Goal: Task Accomplishment & Management: Complete application form

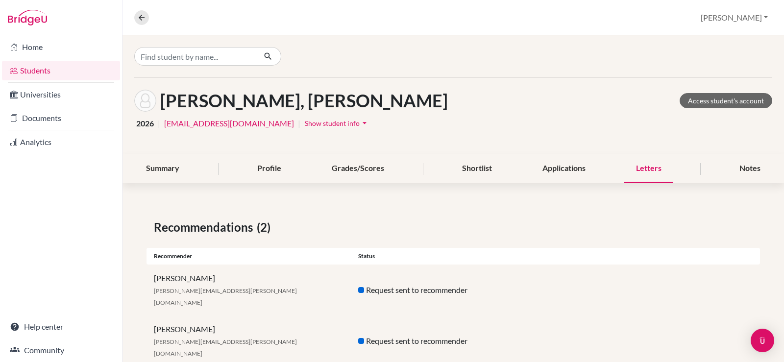
scroll to position [4, 0]
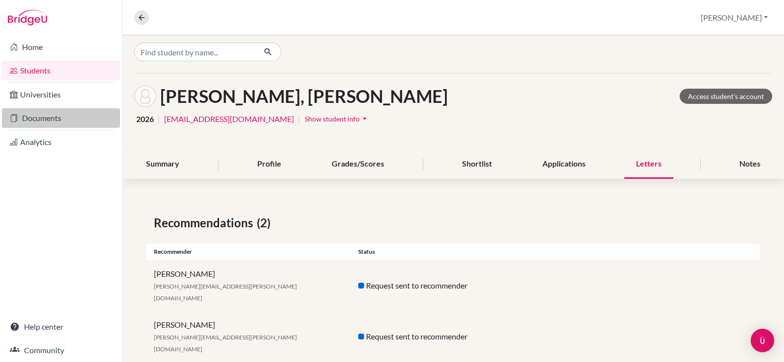
click at [57, 126] on link "Documents" at bounding box center [61, 118] width 118 height 20
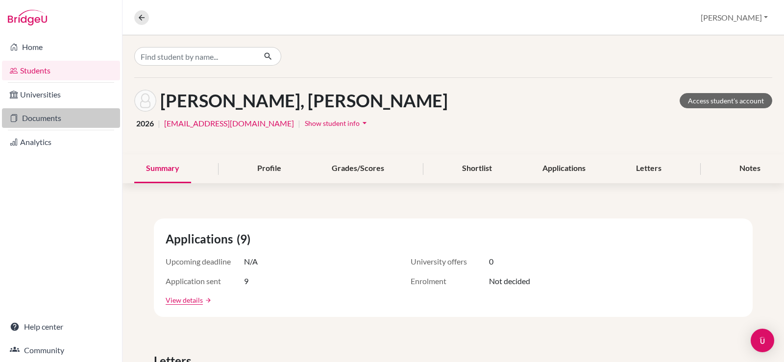
click at [41, 122] on link "Documents" at bounding box center [61, 118] width 118 height 20
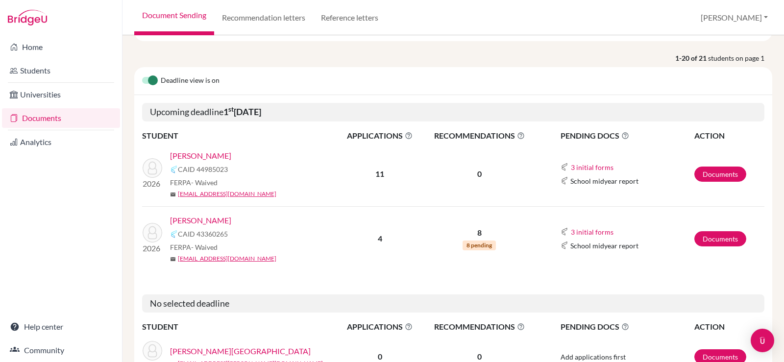
scroll to position [98, 0]
click at [708, 178] on link "Documents" at bounding box center [721, 174] width 52 height 15
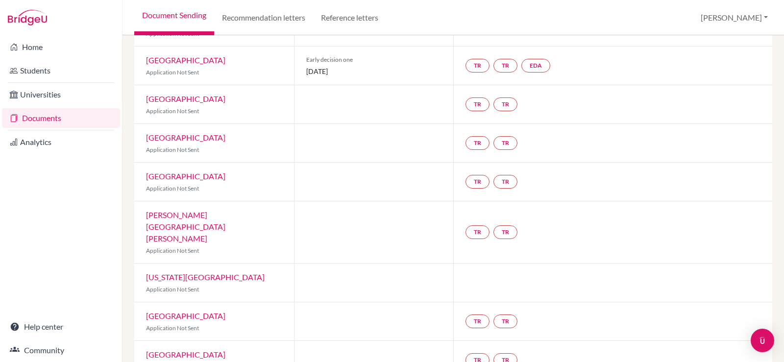
scroll to position [240, 0]
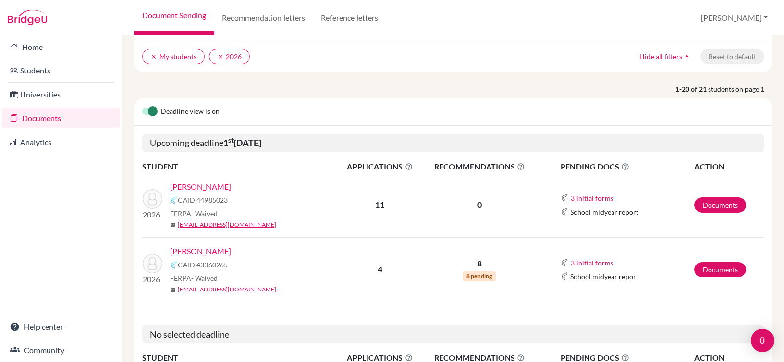
scroll to position [98, 0]
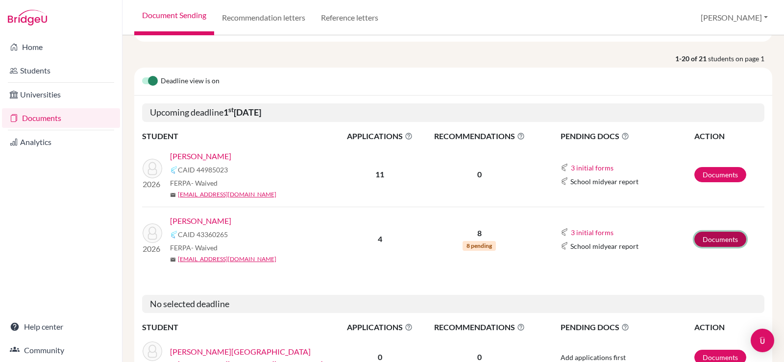
click at [710, 234] on link "Documents" at bounding box center [721, 239] width 52 height 15
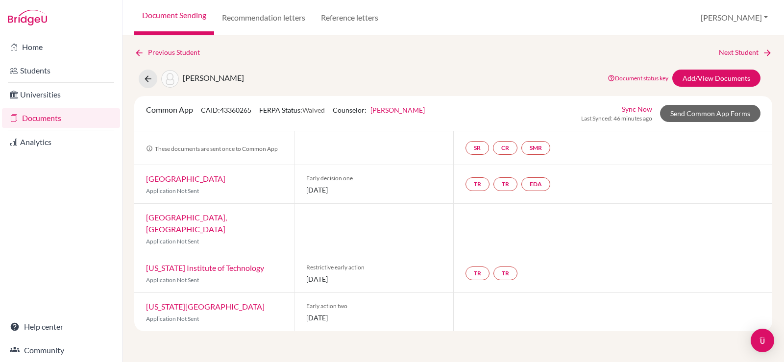
click at [52, 113] on link "Documents" at bounding box center [61, 118] width 118 height 20
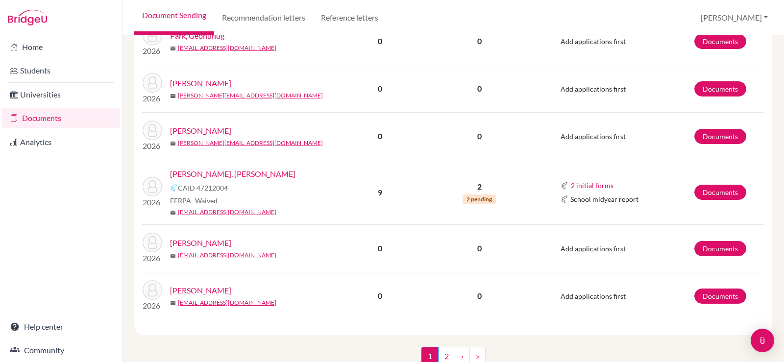
scroll to position [1020, 0]
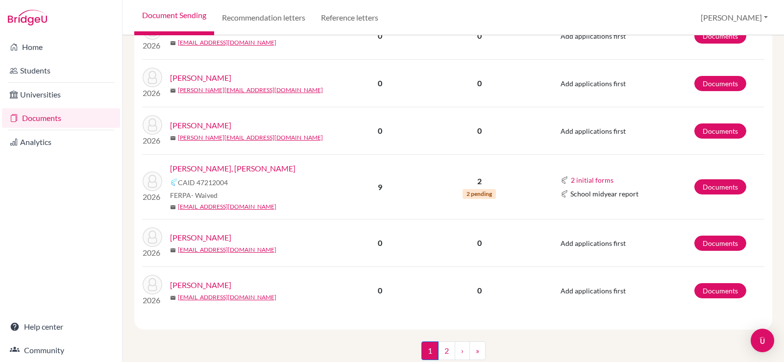
click at [207, 163] on link "Shin, Dong Joo" at bounding box center [233, 169] width 126 height 12
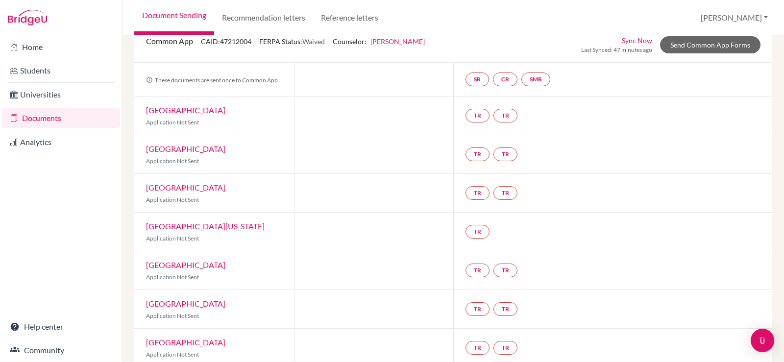
scroll to position [163, 0]
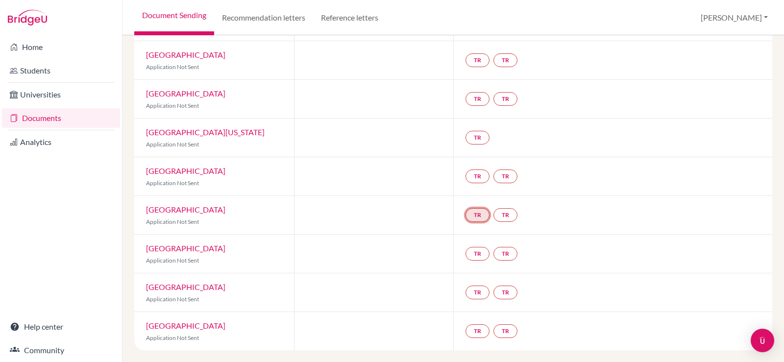
click at [478, 217] on link "TR" at bounding box center [478, 215] width 24 height 14
click at [508, 214] on link "TR" at bounding box center [506, 215] width 24 height 14
click at [488, 217] on div "TR TR Teacher recommendation Incomplete" at bounding box center [494, 215] width 56 height 18
click at [479, 214] on link "TR" at bounding box center [478, 215] width 24 height 14
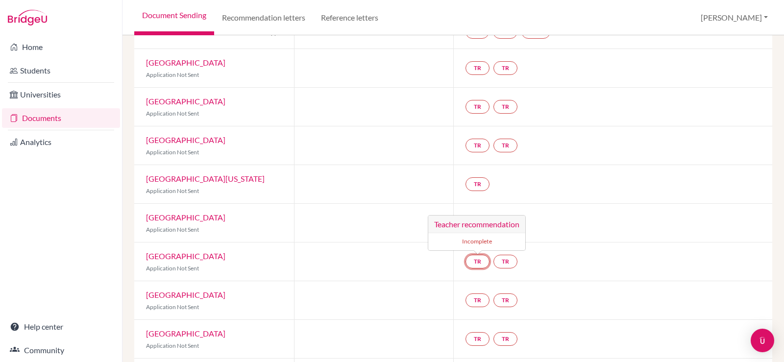
scroll to position [0, 0]
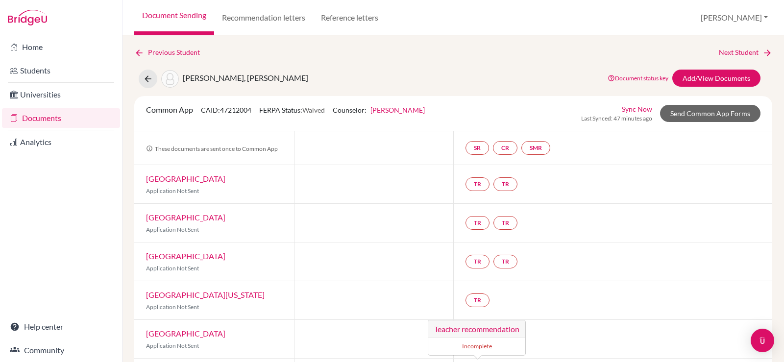
click at [185, 16] on link "Document Sending" at bounding box center [174, 17] width 80 height 35
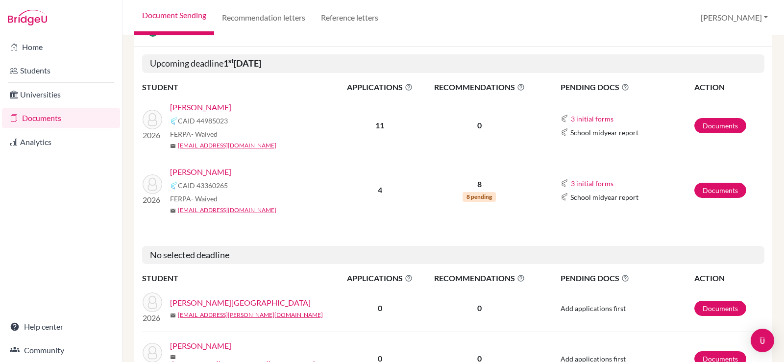
scroll to position [196, 0]
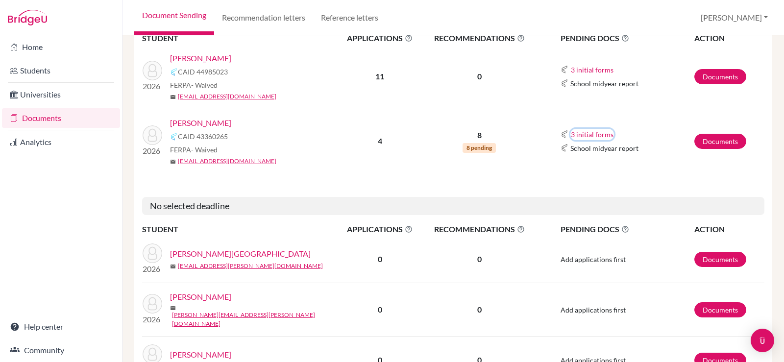
click at [578, 130] on button "3 initial forms" at bounding box center [593, 134] width 44 height 11
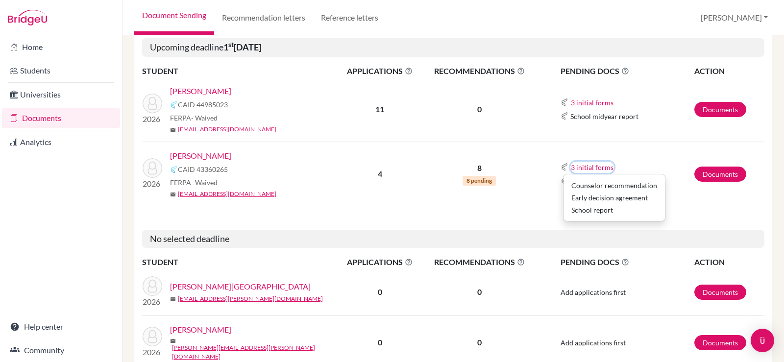
scroll to position [147, 0]
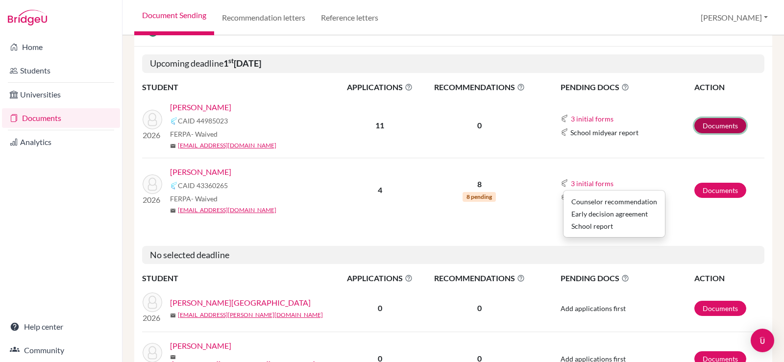
click at [709, 125] on link "Documents" at bounding box center [721, 125] width 52 height 15
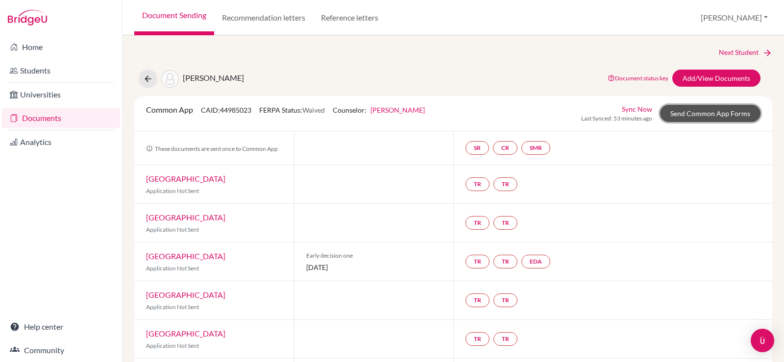
click at [705, 118] on link "Send Common App Forms" at bounding box center [710, 113] width 101 height 17
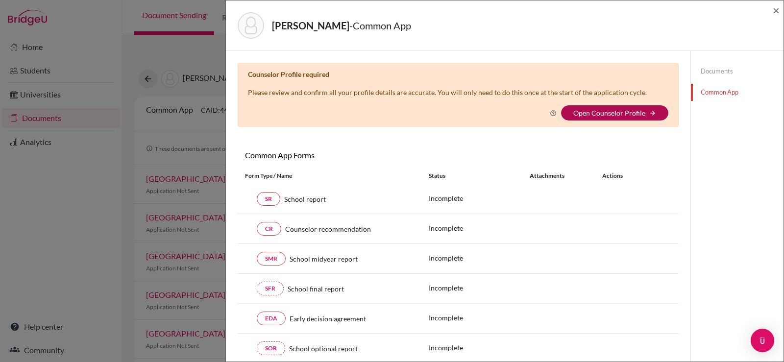
click at [605, 113] on link "Open Counselor Profile" at bounding box center [610, 113] width 72 height 8
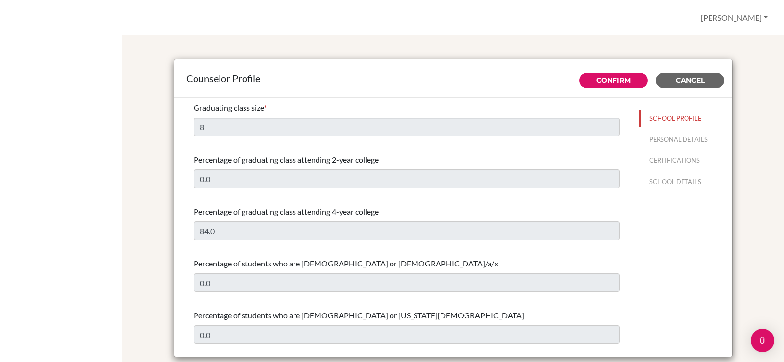
select select "0"
select select "320478"
click at [682, 136] on button "PERSONAL DETAILS" at bounding box center [686, 139] width 93 height 17
type input "[PERSON_NAME]"
type input "Laylo"
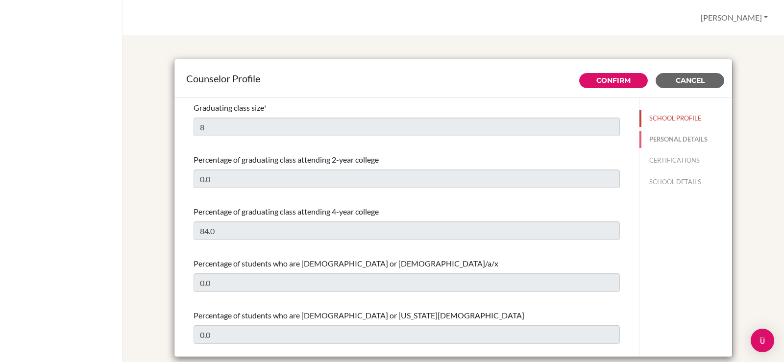
type input "Advisor"
type input "63.45-459-9000"
type input "[PERSON_NAME][EMAIL_ADDRESS][DOMAIN_NAME]"
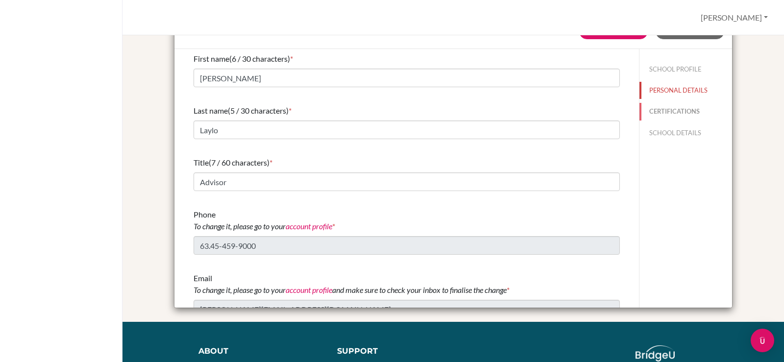
click at [662, 108] on button "CERTIFICATIONS" at bounding box center [686, 111] width 93 height 17
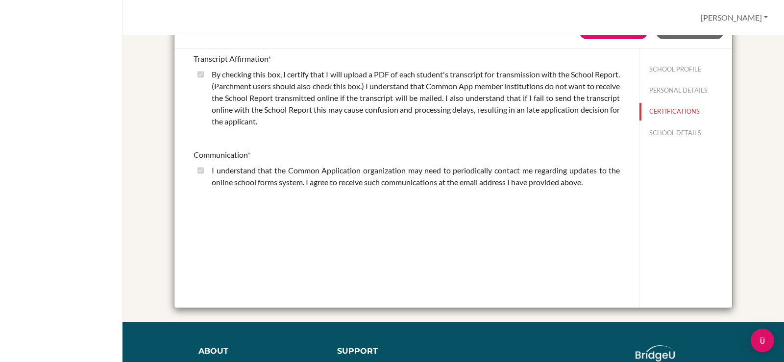
click at [204, 75] on div "By checking this box, I certify that I will upload a PDF of each student's tran…" at bounding box center [412, 100] width 416 height 63
click at [205, 79] on div "By checking this box, I certify that I will upload a PDF of each student's tran…" at bounding box center [412, 100] width 416 height 63
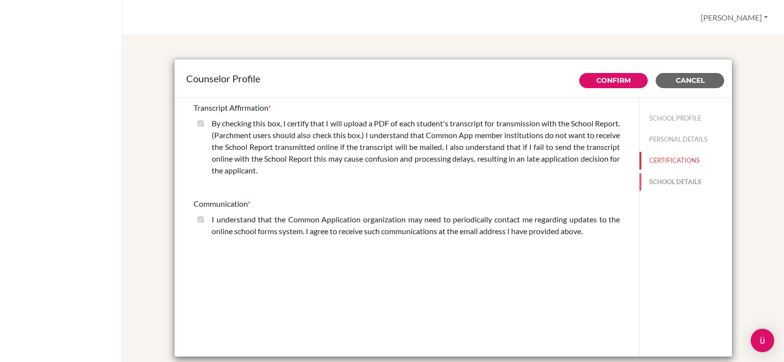
click at [677, 180] on button "SCHOOL DETAILS" at bounding box center [686, 182] width 93 height 17
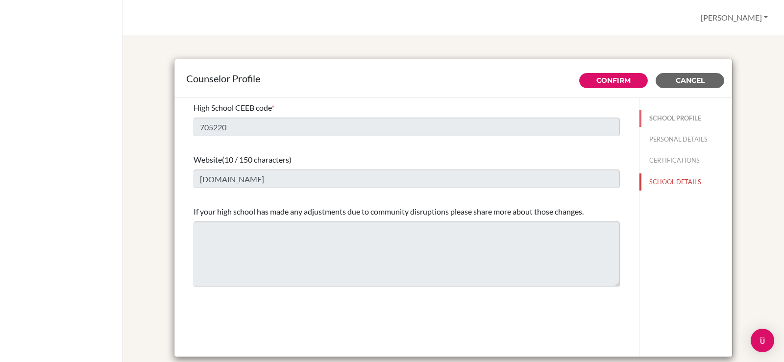
click at [683, 121] on button "SCHOOL PROFILE" at bounding box center [686, 118] width 93 height 17
type input "8"
type input "0.0"
select select "0"
select select "320478"
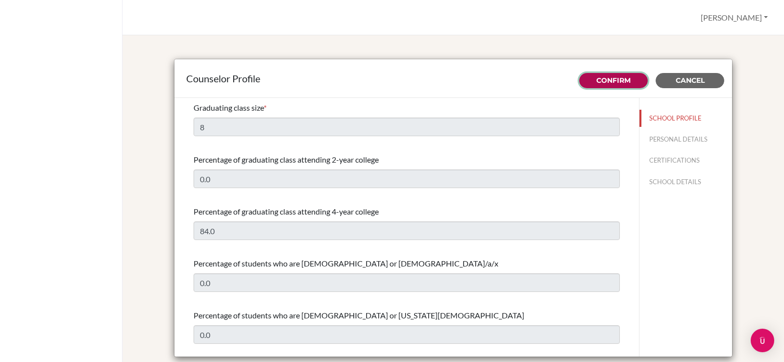
click at [599, 83] on link "Confirm" at bounding box center [614, 80] width 34 height 9
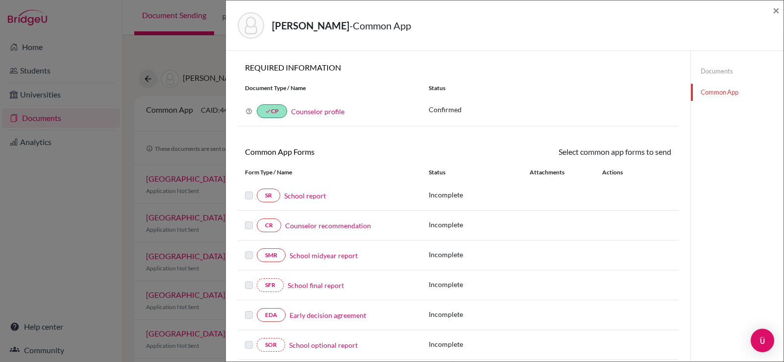
click at [328, 112] on link "Counselor profile" at bounding box center [317, 111] width 53 height 8
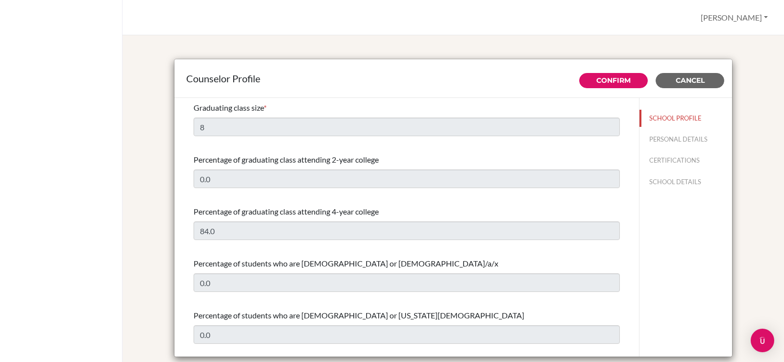
select select "0"
select select "320478"
click at [696, 86] on button "Cancel" at bounding box center [690, 80] width 69 height 15
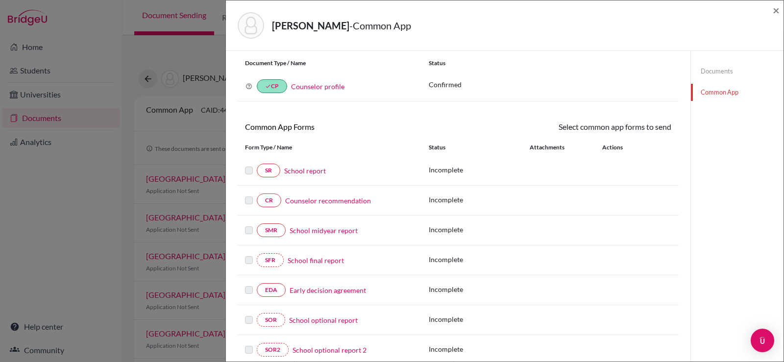
scroll to position [49, 0]
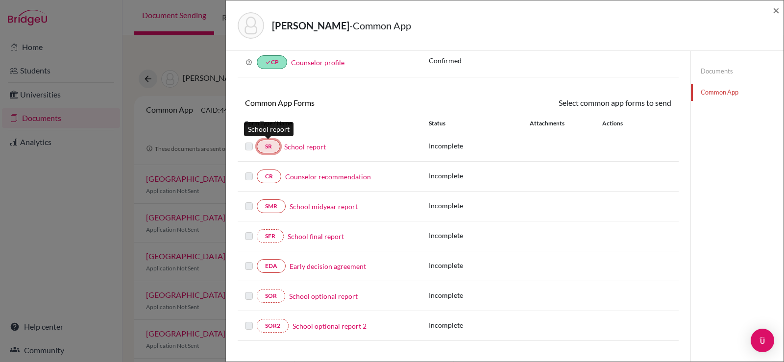
click at [278, 145] on link "SR" at bounding box center [269, 147] width 24 height 14
click at [325, 151] on link "School report" at bounding box center [305, 147] width 42 height 10
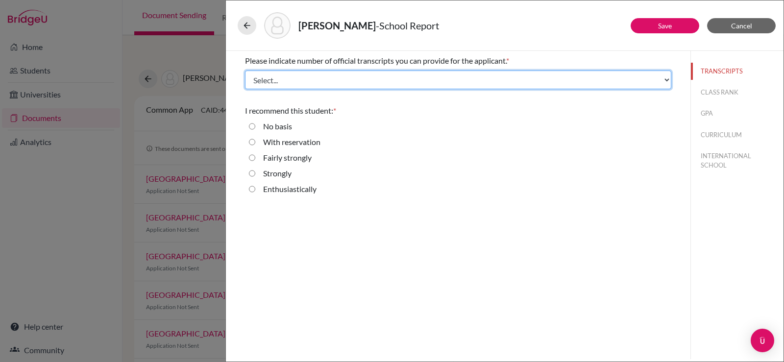
click at [341, 80] on select "Select... 1 2 3 4" at bounding box center [458, 80] width 427 height 19
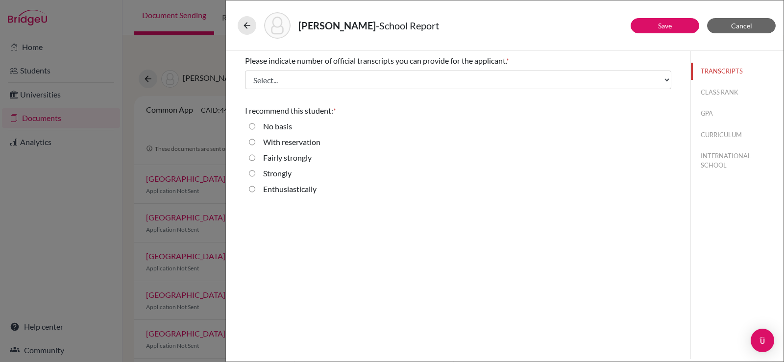
click at [489, 274] on div "Please indicate number of official transcripts you can provide for the applican…" at bounding box center [458, 205] width 465 height 308
click at [706, 89] on button "CLASS RANK" at bounding box center [737, 92] width 93 height 17
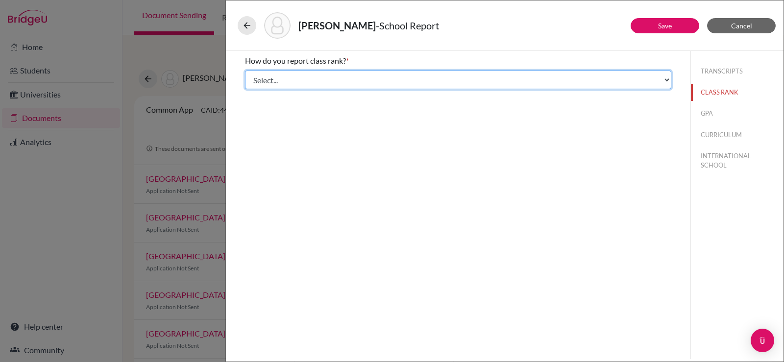
click at [607, 79] on select "Select... Exact Decile Quintile Quartile None" at bounding box center [458, 80] width 427 height 19
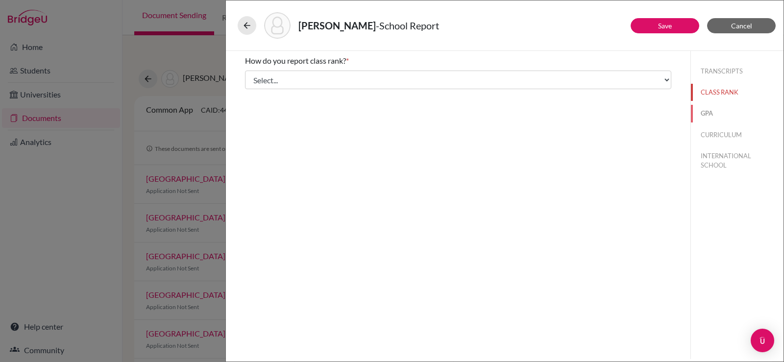
click at [709, 110] on button "GPA" at bounding box center [737, 113] width 93 height 17
click at [718, 133] on button "CURRICULUM" at bounding box center [737, 134] width 93 height 17
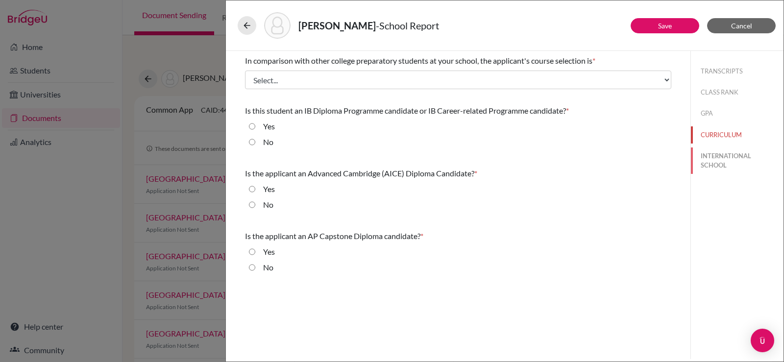
click at [727, 162] on button "INTERNATIONAL SCHOOL" at bounding box center [737, 161] width 93 height 26
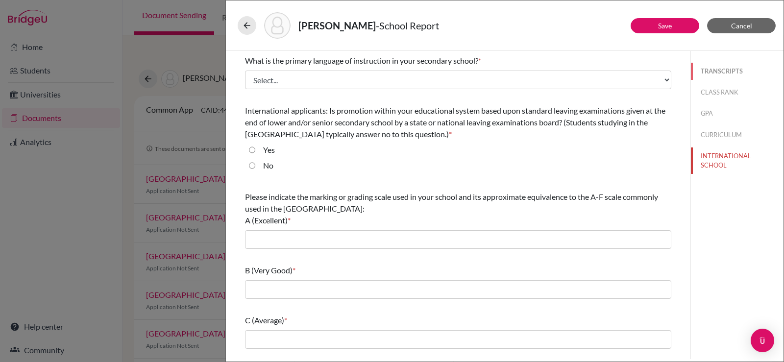
click at [719, 71] on button "TRANSCRIPTS" at bounding box center [737, 71] width 93 height 17
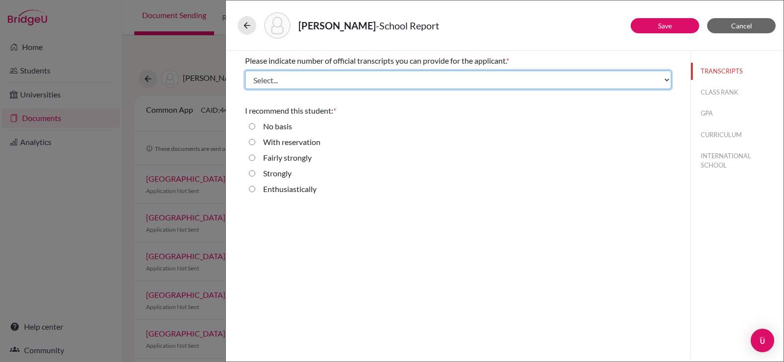
click at [400, 78] on select "Select... 1 2 3 4" at bounding box center [458, 80] width 427 height 19
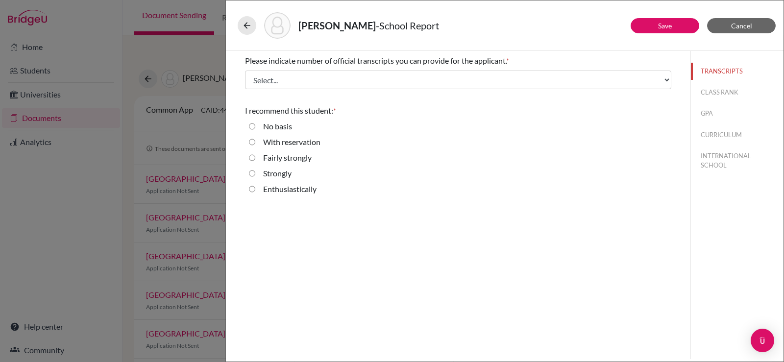
click at [190, 137] on div "Ryu, Daniel - School Report Save Cancel Please indicate number of official tran…" at bounding box center [392, 181] width 784 height 362
click at [737, 20] on button "Cancel" at bounding box center [741, 25] width 69 height 15
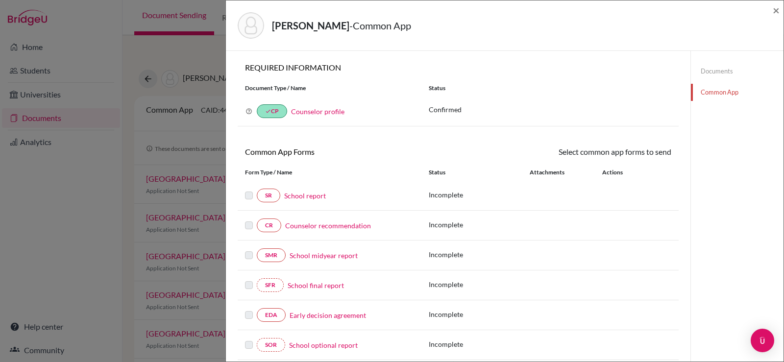
click at [177, 130] on div "Ryu, Daniel - Common App × × REQUIRED INFORMATION Document Type / Name Status W…" at bounding box center [392, 181] width 784 height 362
click at [775, 9] on span "×" at bounding box center [776, 10] width 7 height 14
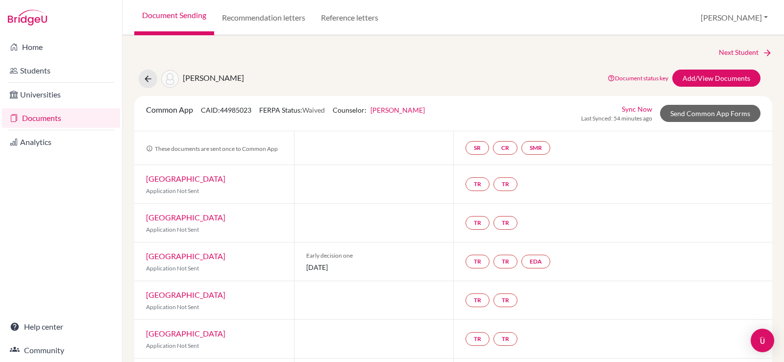
click at [53, 125] on link "Documents" at bounding box center [61, 118] width 118 height 20
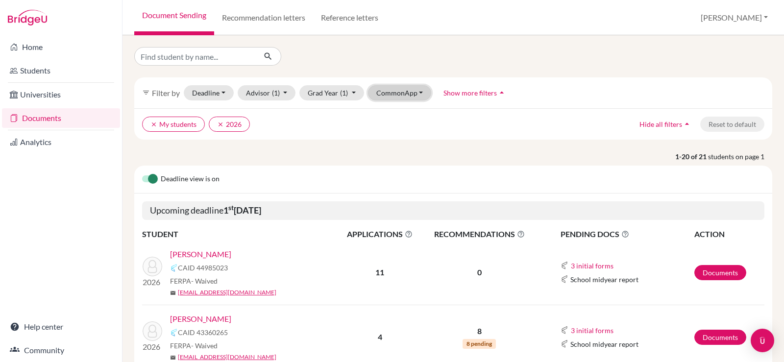
click at [405, 92] on button "CommonApp" at bounding box center [400, 92] width 64 height 15
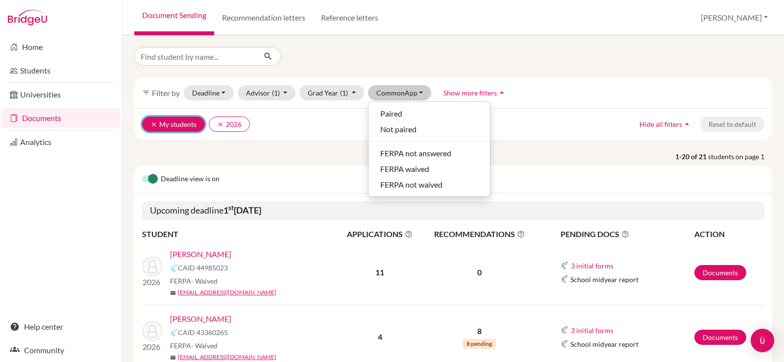
click at [153, 124] on icon "clear" at bounding box center [154, 124] width 7 height 7
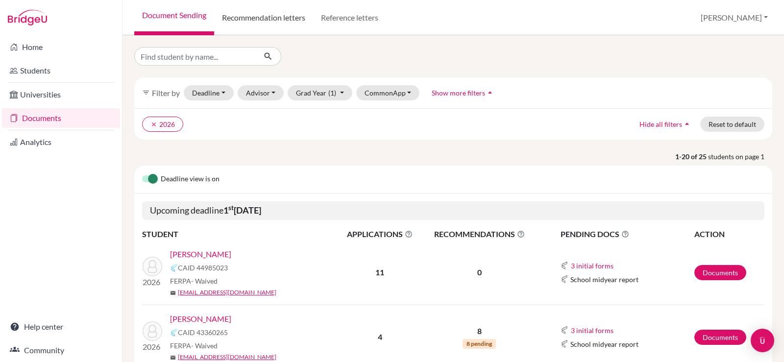
click at [256, 22] on link "Recommendation letters" at bounding box center [263, 17] width 99 height 35
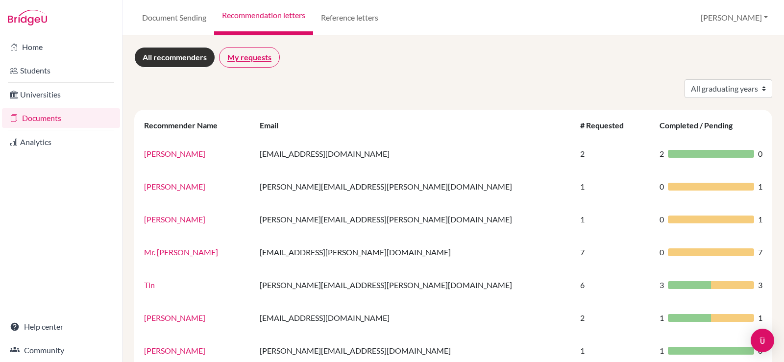
click at [246, 61] on link "My requests" at bounding box center [249, 57] width 61 height 21
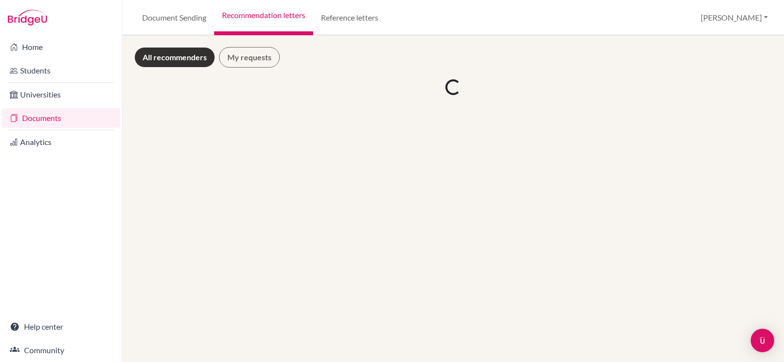
click at [179, 60] on link "All recommenders" at bounding box center [174, 57] width 81 height 21
click at [363, 20] on link "Reference letters" at bounding box center [349, 17] width 73 height 35
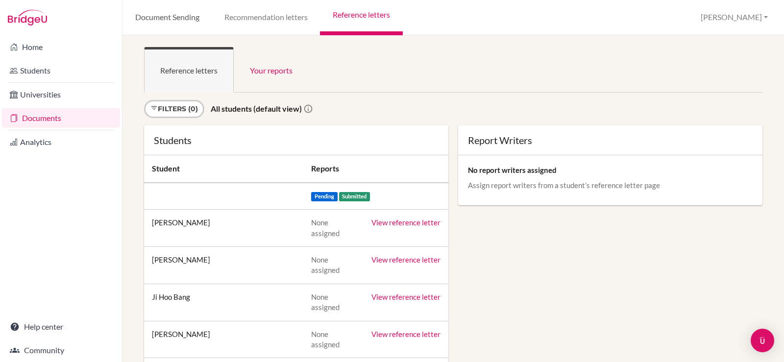
click at [178, 22] on link "Document Sending" at bounding box center [167, 17] width 89 height 35
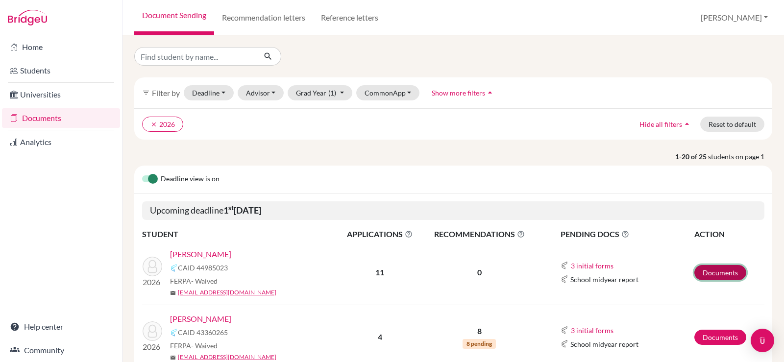
click at [705, 273] on link "Documents" at bounding box center [721, 272] width 52 height 15
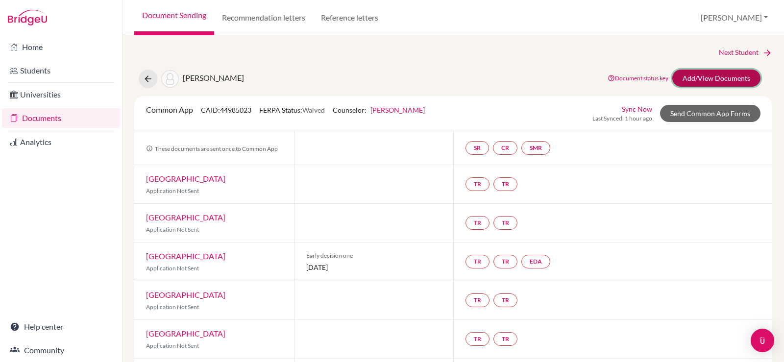
click at [709, 79] on link "Add/View Documents" at bounding box center [717, 78] width 88 height 17
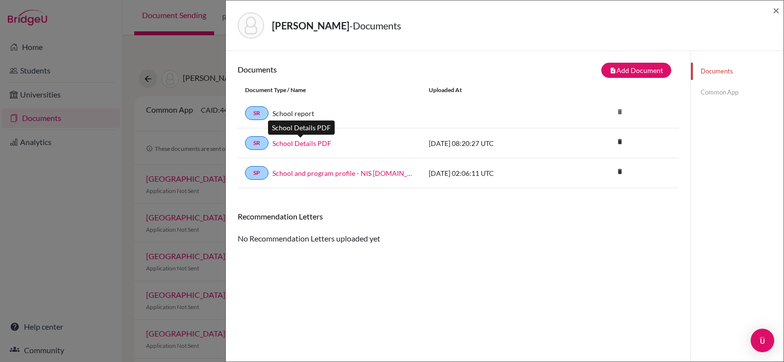
click at [281, 144] on link "School Details PDF" at bounding box center [302, 143] width 59 height 10
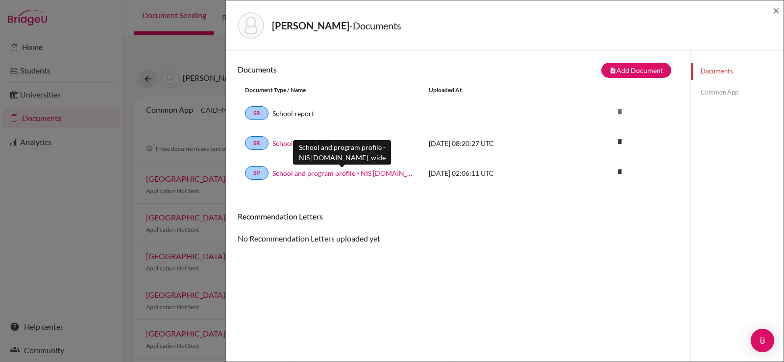
click at [384, 172] on link "School and program profile - NIS 2024.school_wide" at bounding box center [344, 173] width 142 height 10
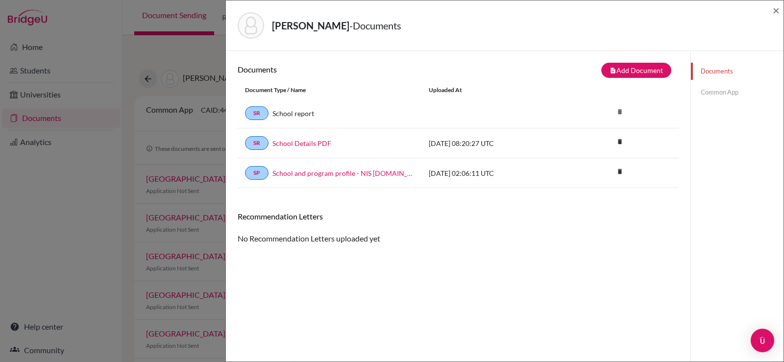
click at [717, 94] on link "Common App" at bounding box center [737, 92] width 93 height 17
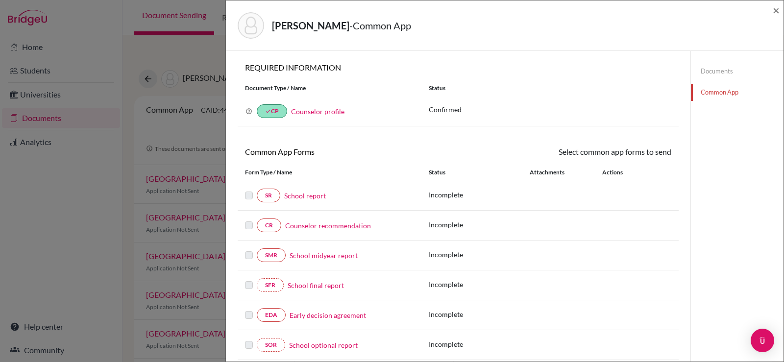
click at [249, 112] on icon at bounding box center [249, 111] width 7 height 7
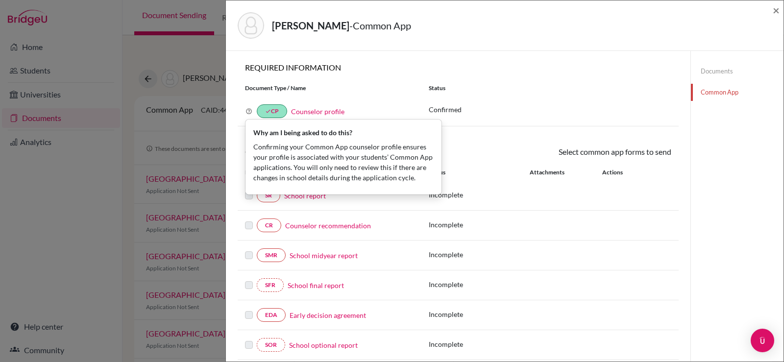
click at [287, 113] on div "Counselor profile" at bounding box center [315, 111] width 57 height 12
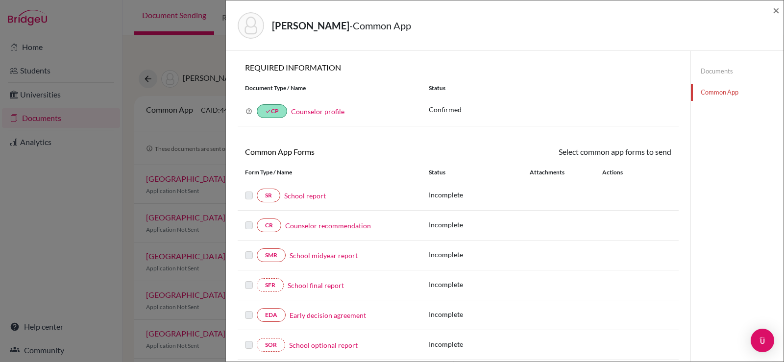
click at [304, 111] on link "Counselor profile" at bounding box center [317, 111] width 53 height 8
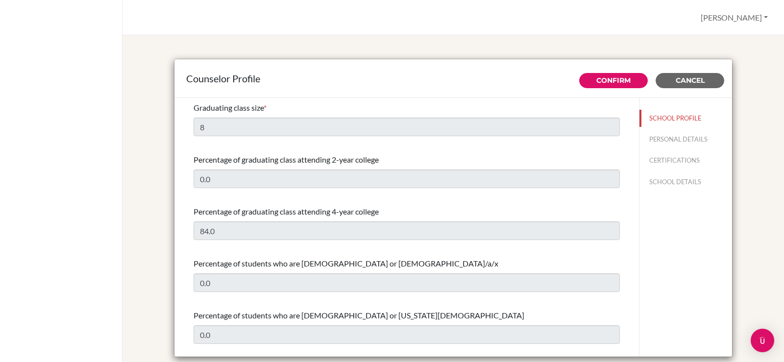
select select "0"
select select "320478"
click at [265, 104] on span "*" at bounding box center [265, 107] width 3 height 9
click at [695, 83] on span "Cancel" at bounding box center [690, 80] width 29 height 9
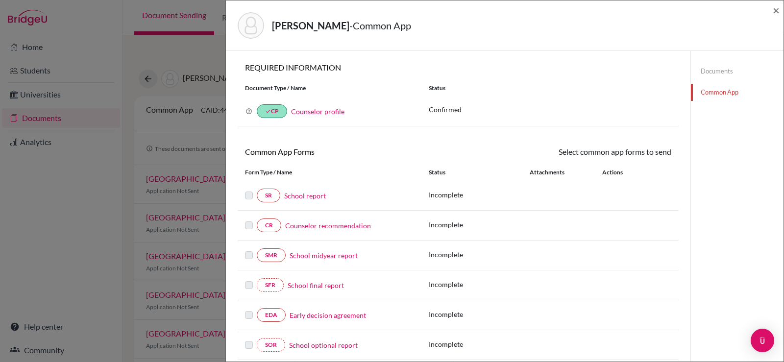
click at [331, 227] on link "Counselor recommendation" at bounding box center [328, 226] width 86 height 10
